Goal: Task Accomplishment & Management: Use online tool/utility

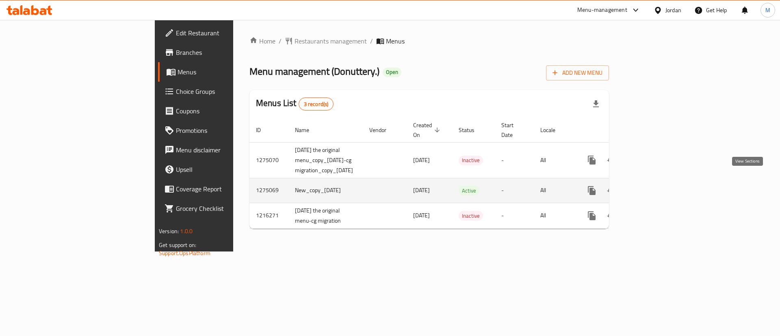
click at [655, 186] on icon "enhanced table" at bounding box center [651, 191] width 10 height 10
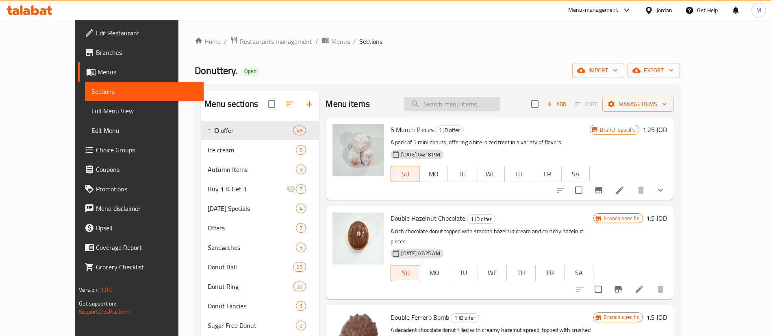
click at [500, 108] on input "search" at bounding box center [452, 104] width 96 height 14
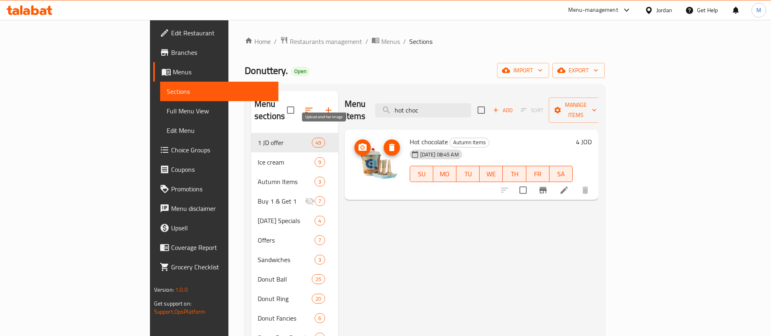
type input "hot choc"
click at [358, 143] on icon "upload picture" at bounding box center [363, 148] width 10 height 10
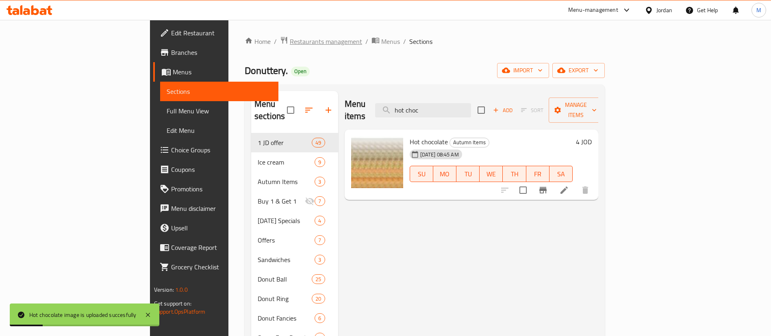
click at [290, 42] on span "Restaurants management" at bounding box center [326, 42] width 72 height 10
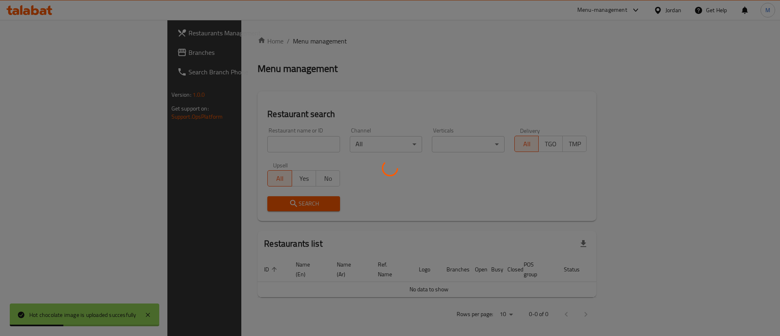
click at [258, 140] on div at bounding box center [390, 168] width 780 height 336
click at [254, 143] on div at bounding box center [390, 168] width 780 height 336
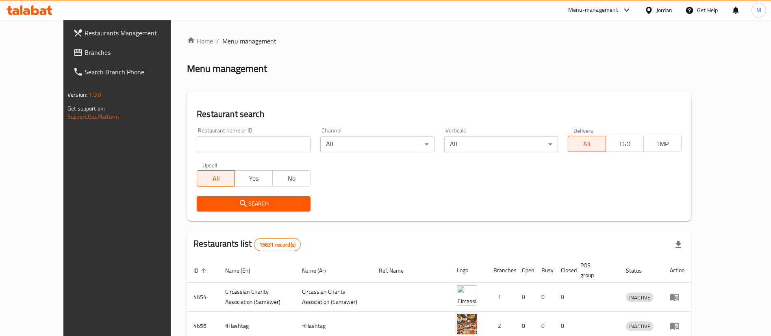
click at [251, 139] on input "search" at bounding box center [254, 144] width 114 height 16
type input "donutt"
click at [258, 204] on span "Search" at bounding box center [253, 204] width 101 height 10
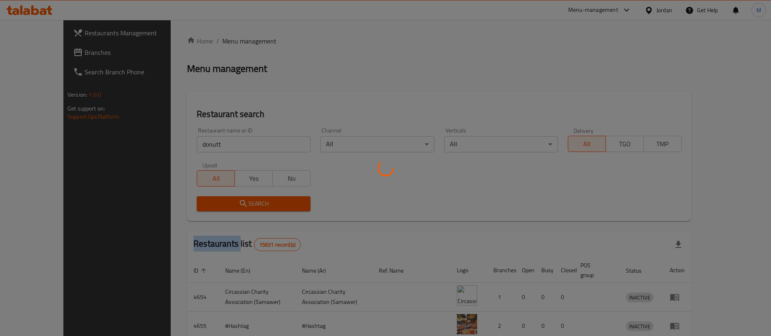
click at [258, 204] on div at bounding box center [385, 168] width 771 height 336
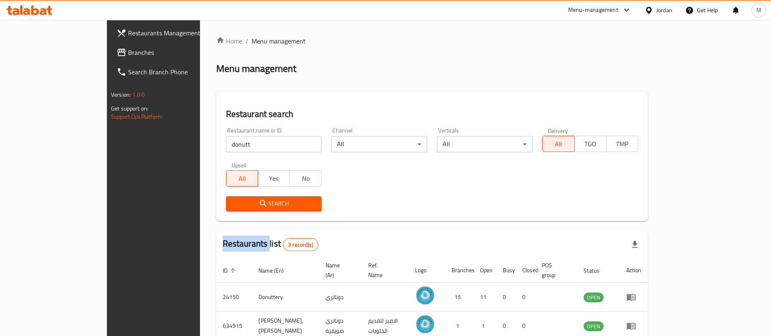
scroll to position [68, 0]
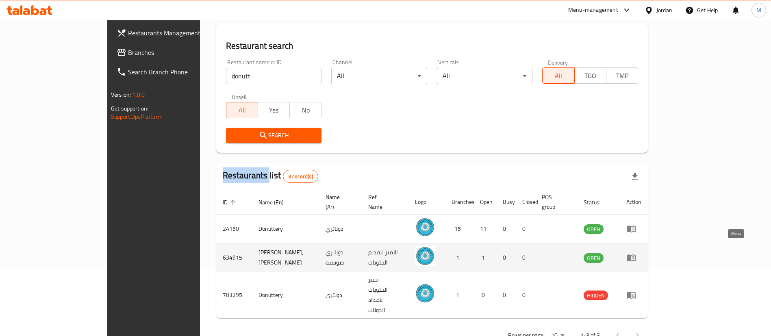
click at [635, 255] on icon "enhanced table" at bounding box center [630, 258] width 9 height 7
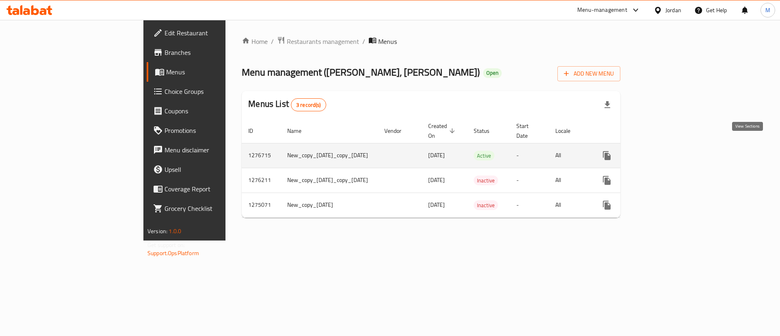
click at [670, 151] on icon "enhanced table" at bounding box center [666, 156] width 10 height 10
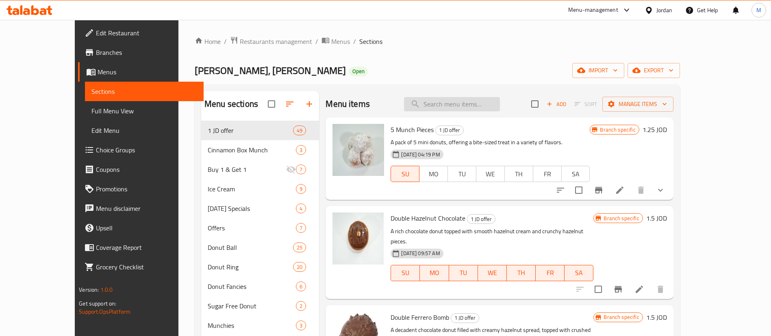
click at [486, 106] on input "search" at bounding box center [452, 104] width 96 height 14
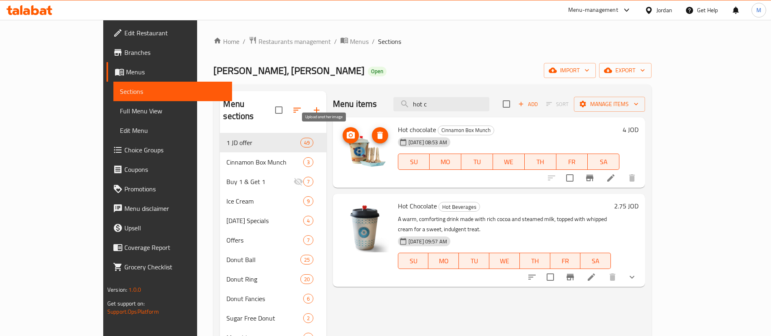
type input "hot c"
click at [347, 136] on icon "upload picture" at bounding box center [351, 134] width 8 height 7
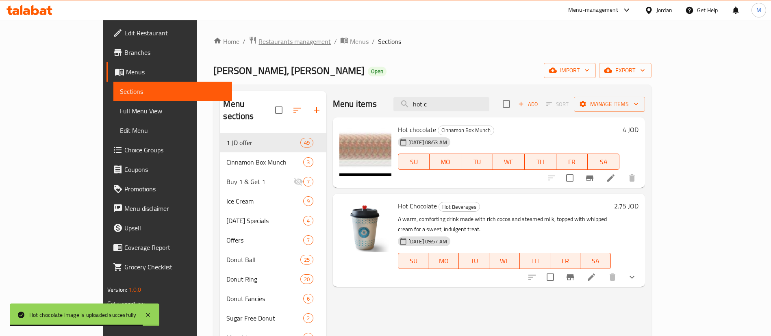
click at [258, 45] on span "Restaurants management" at bounding box center [294, 42] width 72 height 10
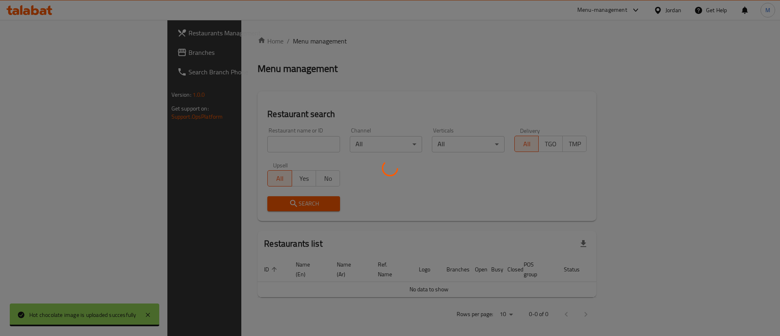
click at [54, 33] on div at bounding box center [390, 168] width 780 height 336
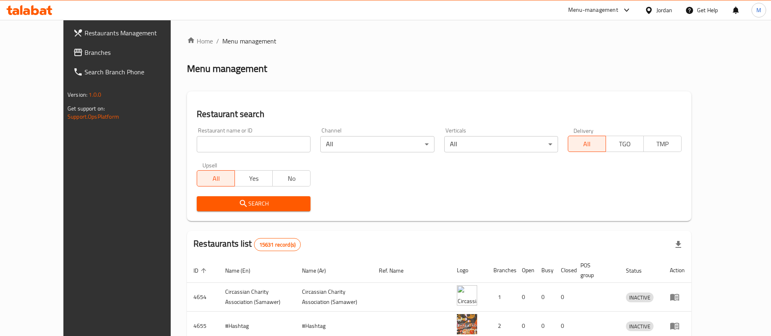
click at [85, 33] on span "Restaurants Management" at bounding box center [135, 33] width 101 height 10
